Goal: Information Seeking & Learning: Learn about a topic

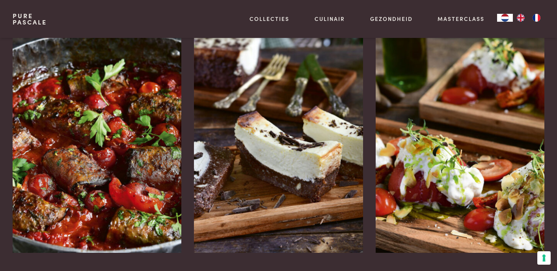
scroll to position [1053, 0]
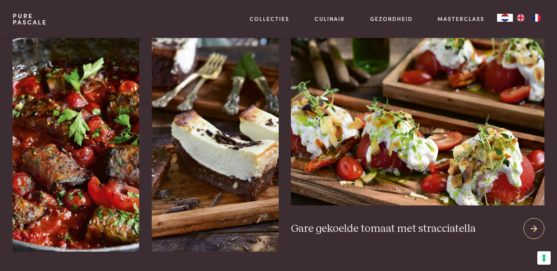
click at [532, 226] on icon at bounding box center [534, 228] width 7 height 11
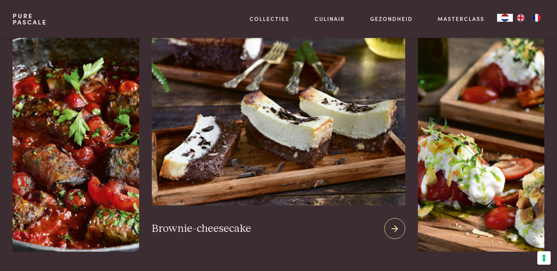
click at [394, 228] on icon at bounding box center [395, 228] width 7 height 11
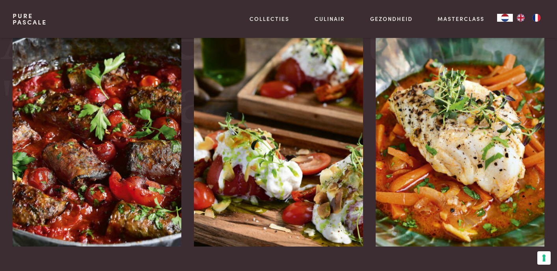
scroll to position [1429, 0]
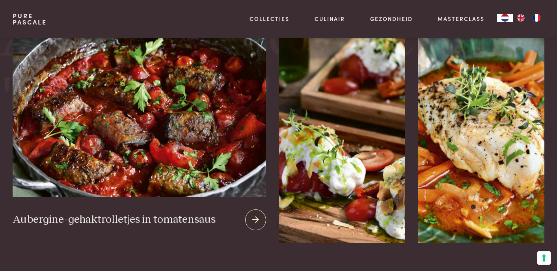
click at [252, 214] on icon at bounding box center [255, 219] width 7 height 11
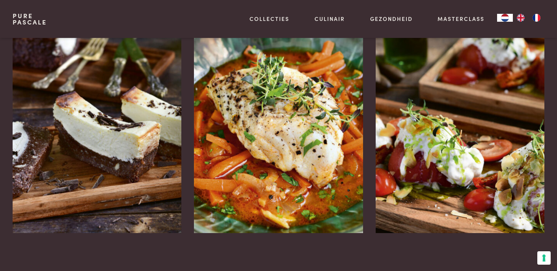
scroll to position [1518, 0]
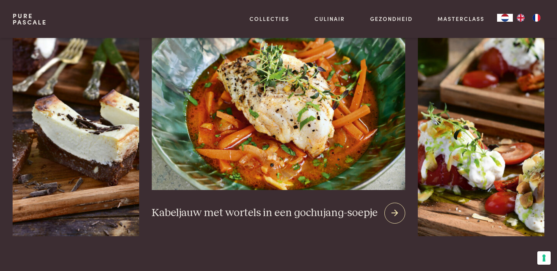
click at [396, 213] on icon at bounding box center [395, 212] width 7 height 11
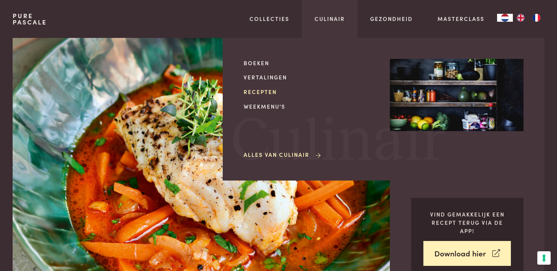
click at [264, 91] on link "Recepten" at bounding box center [311, 92] width 134 height 8
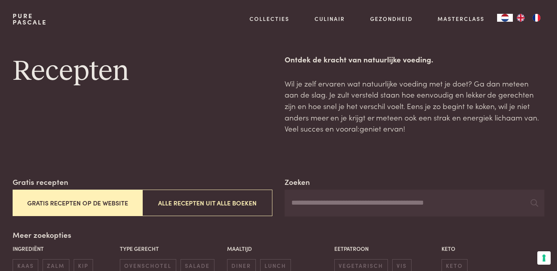
scroll to position [7, 0]
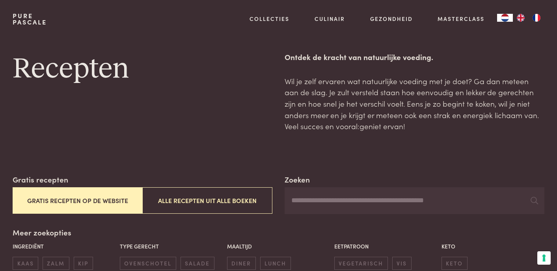
click at [345, 204] on input "Zoeken" at bounding box center [415, 200] width 260 height 27
click at [391, 209] on input "*******" at bounding box center [415, 200] width 260 height 27
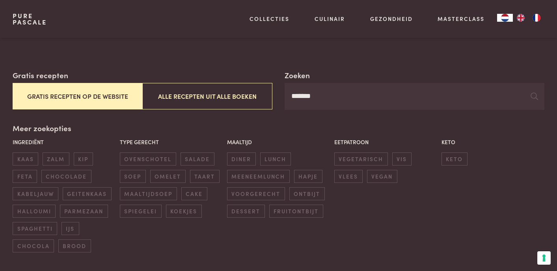
scroll to position [112, 0]
type input "*******"
click at [533, 95] on icon at bounding box center [534, 95] width 7 height 7
click at [534, 94] on icon at bounding box center [534, 95] width 7 height 7
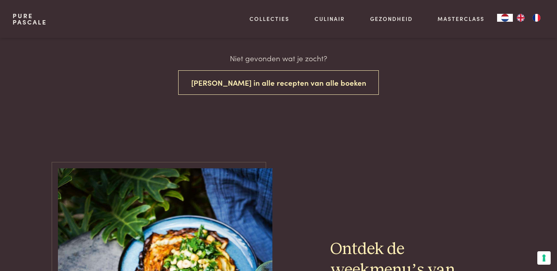
scroll to position [335, 0]
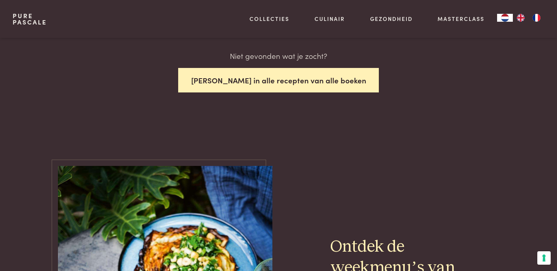
click at [276, 81] on button "Zoek in alle recepten van alle boeken" at bounding box center [278, 80] width 201 height 25
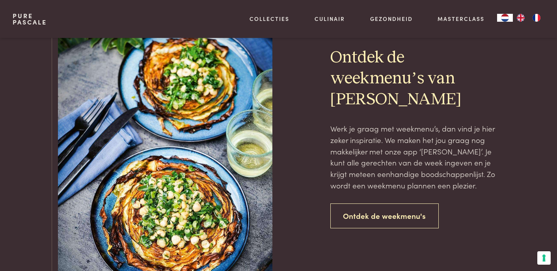
scroll to position [1758, 0]
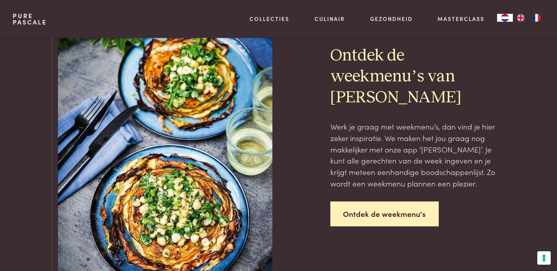
click at [393, 216] on link "Ontdek de weekmenu's" at bounding box center [385, 213] width 109 height 25
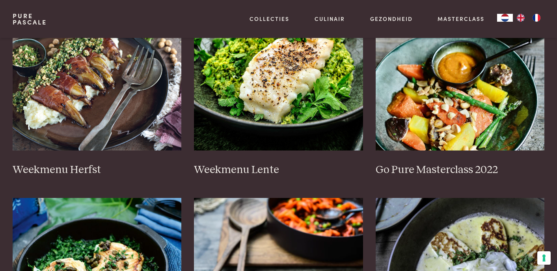
scroll to position [431, 0]
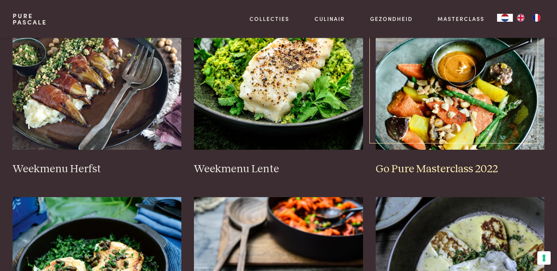
click at [439, 169] on h3 "Go Pure Masterclass 2022" at bounding box center [460, 169] width 169 height 14
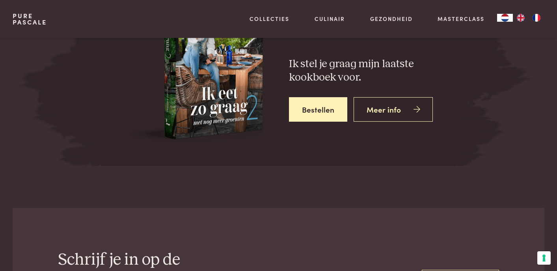
scroll to position [2943, 0]
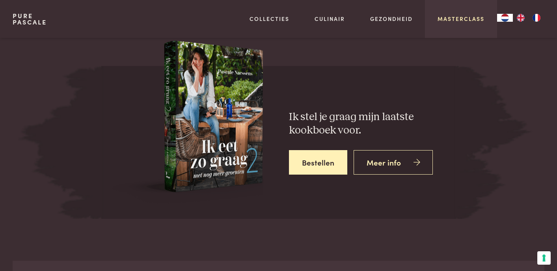
click at [455, 19] on link "Masterclass" at bounding box center [461, 19] width 47 height 8
